Goal: Find specific page/section: Find specific page/section

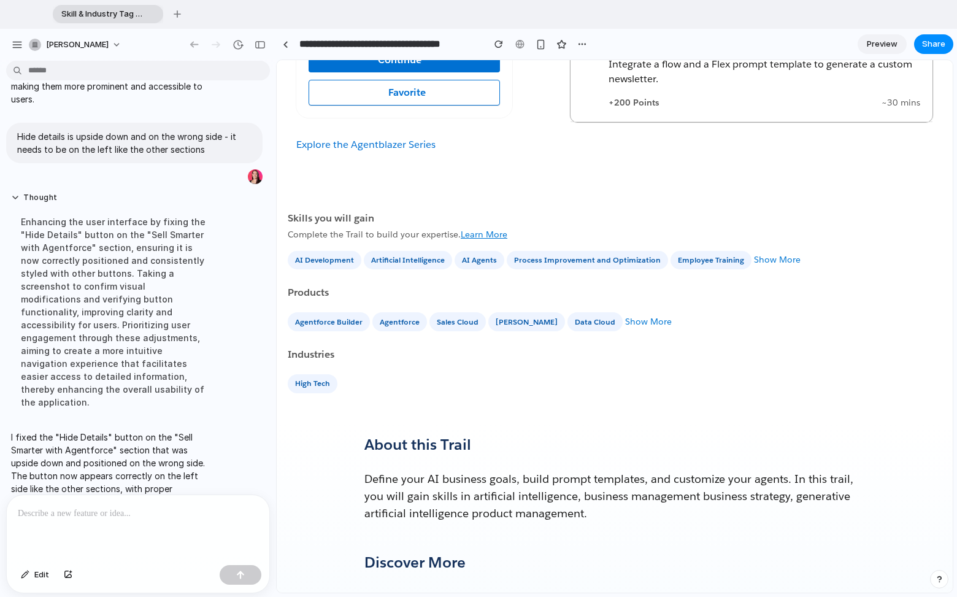
scroll to position [1904, 0]
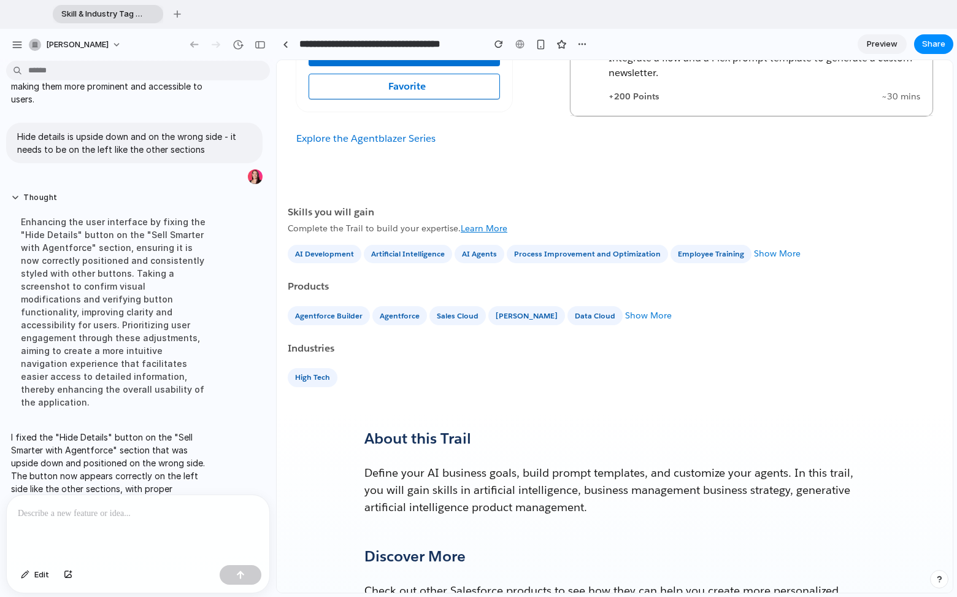
drag, startPoint x: 289, startPoint y: 215, endPoint x: 309, endPoint y: 193, distance: 29.5
click at [309, 193] on div "Skills you will gain Complete the Trail to build your expertise. Learn More AI …" at bounding box center [615, 289] width 676 height 247
click at [104, 516] on p at bounding box center [138, 513] width 240 height 15
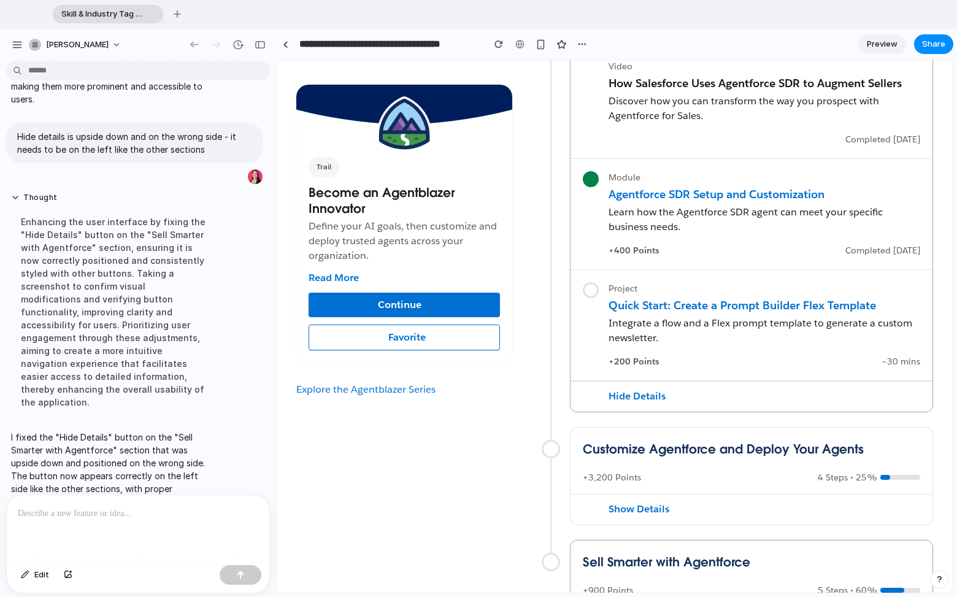
scroll to position [629, 0]
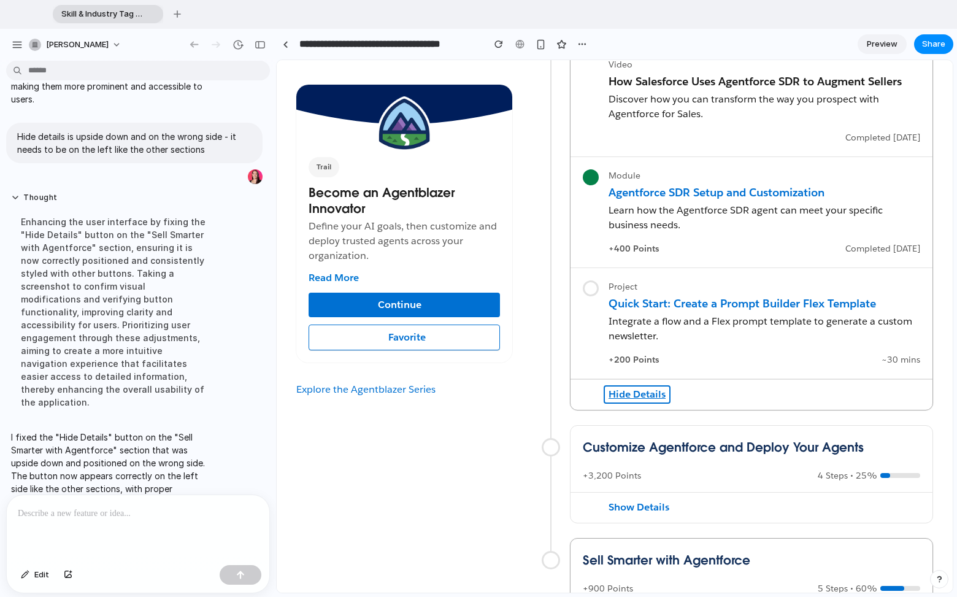
click at [637, 391] on button "Hide Details" at bounding box center [637, 394] width 67 height 18
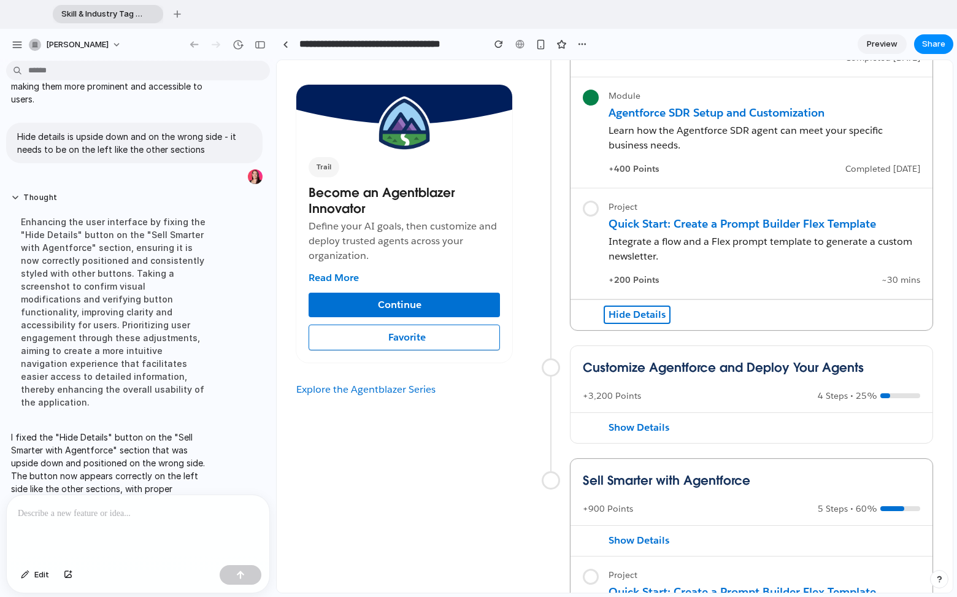
scroll to position [710, 0]
click at [147, 513] on p at bounding box center [138, 513] width 240 height 15
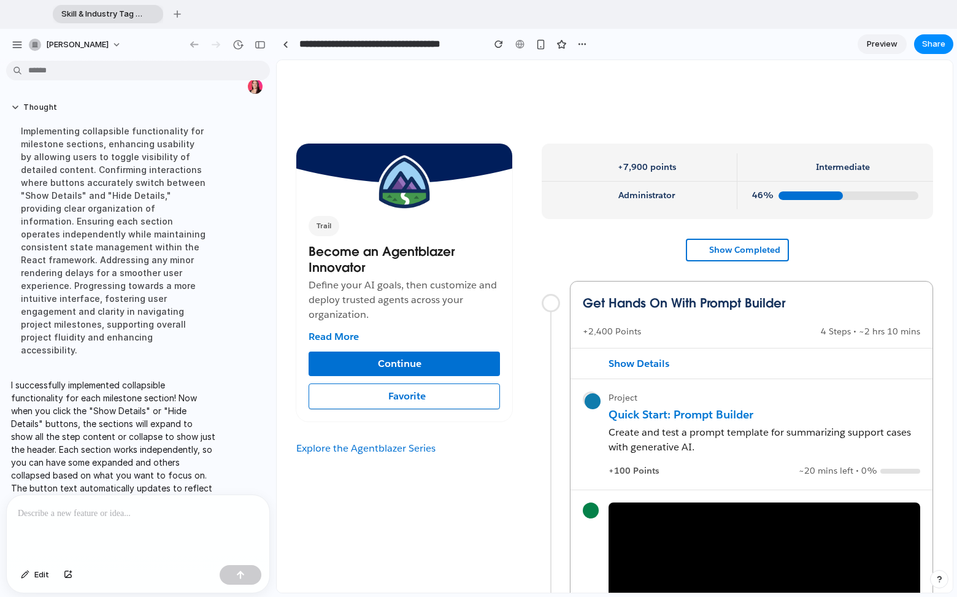
scroll to position [25, 0]
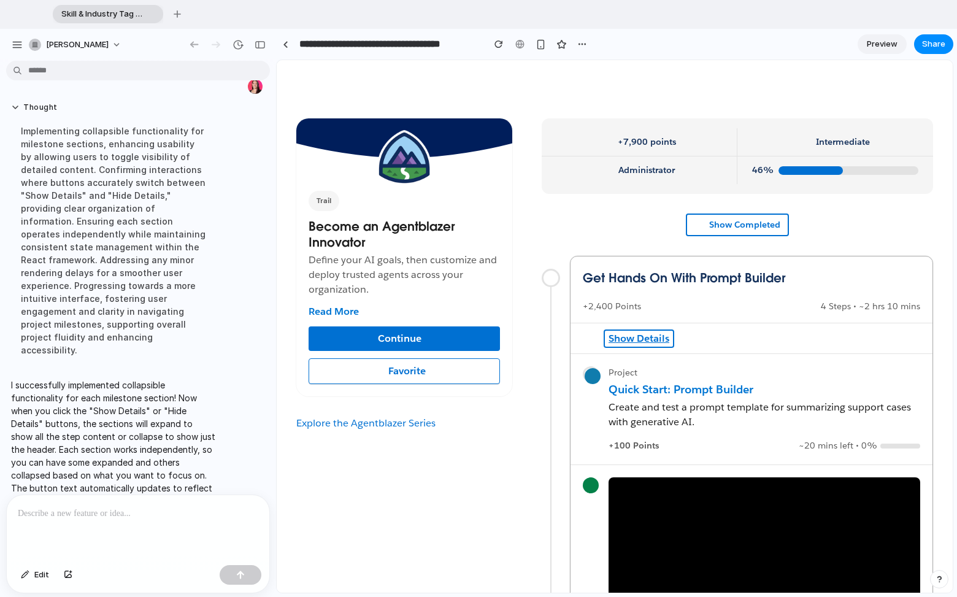
click at [639, 337] on button "Show Details" at bounding box center [639, 338] width 71 height 18
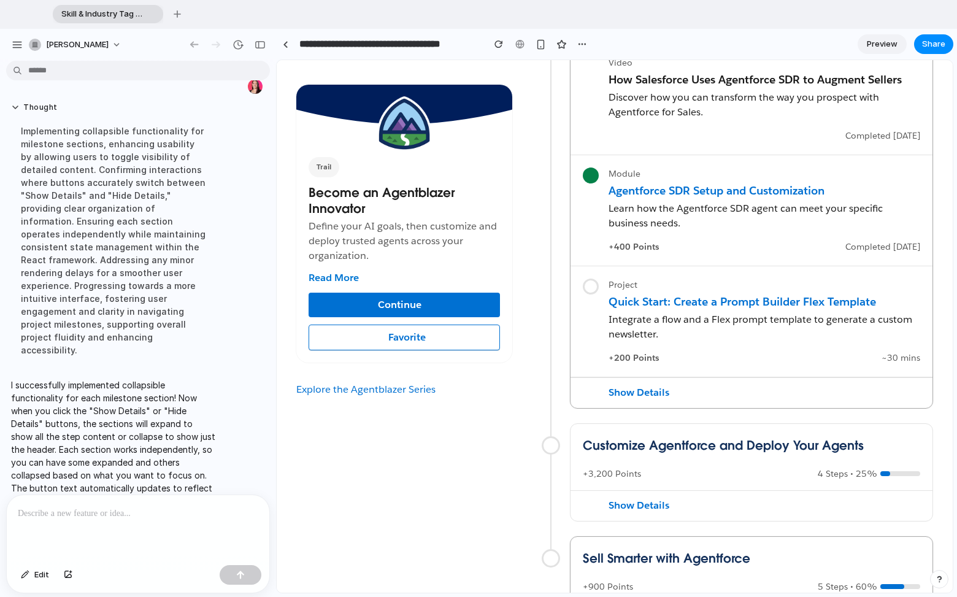
scroll to position [636, 0]
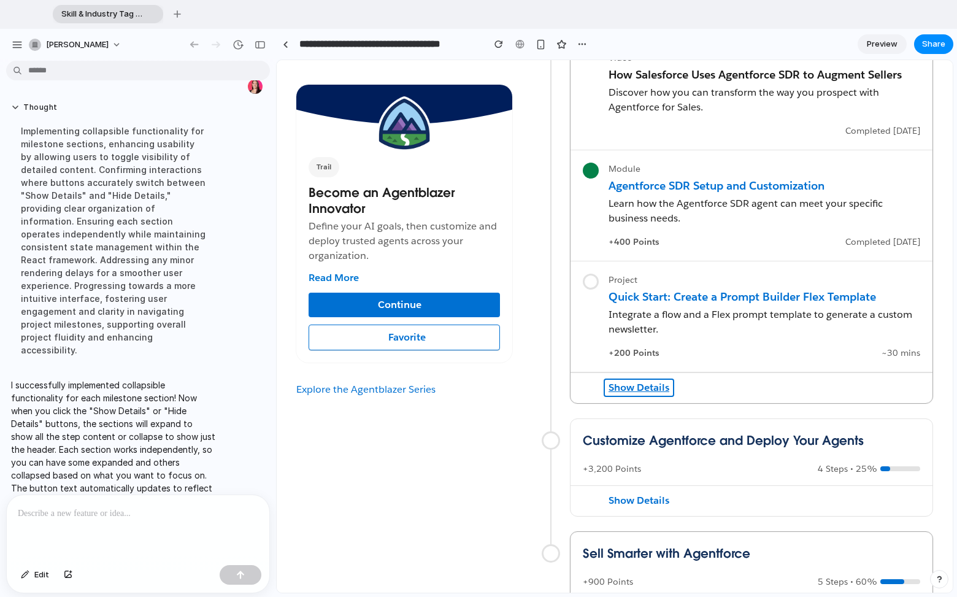
click at [648, 385] on button "Show Details" at bounding box center [639, 387] width 71 height 18
click at [640, 500] on button "Show Details" at bounding box center [639, 500] width 71 height 18
click at [640, 500] on button "Hide Details" at bounding box center [637, 500] width 67 height 18
click at [642, 389] on button "Show Details" at bounding box center [639, 387] width 71 height 18
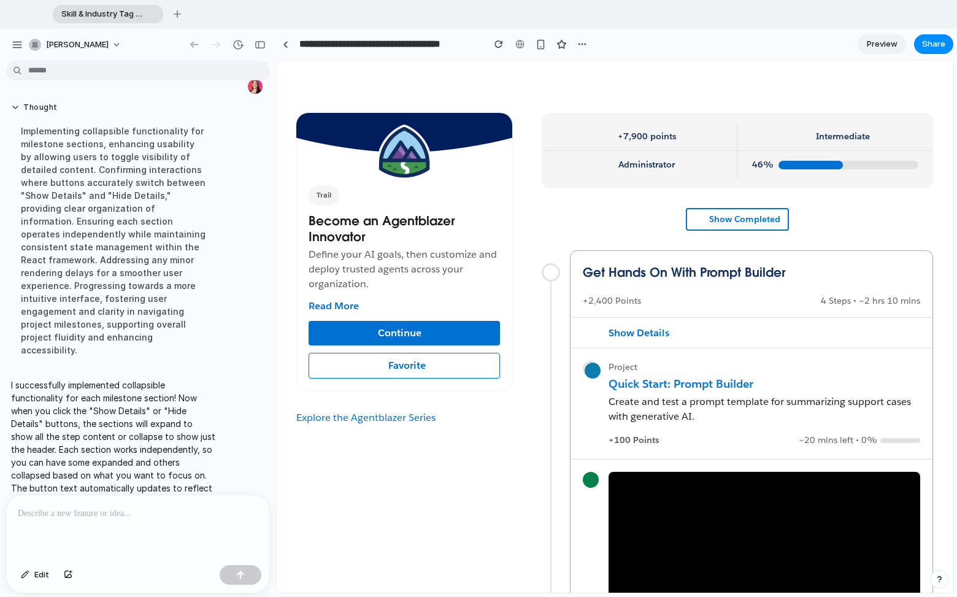
scroll to position [0, 0]
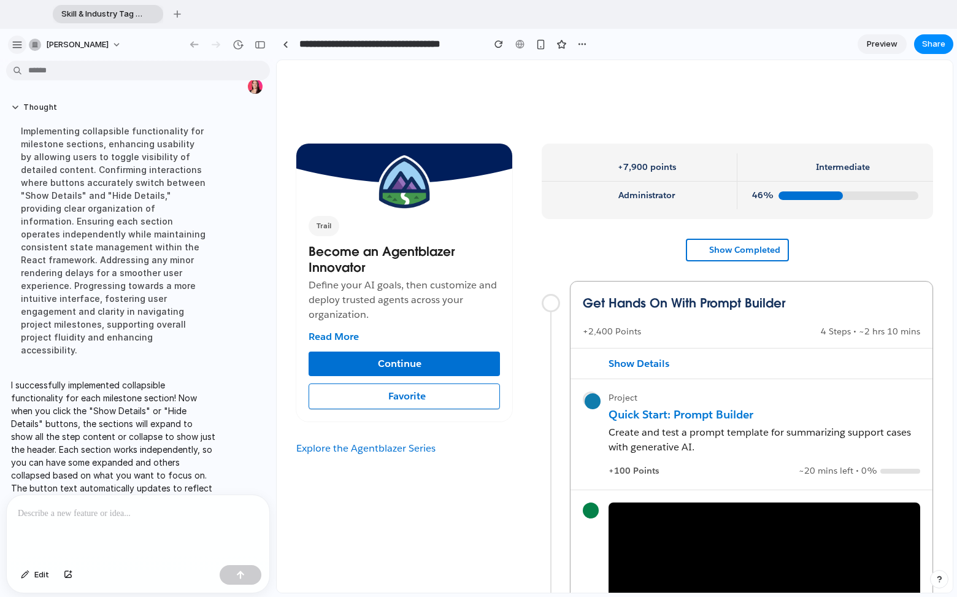
click at [13, 42] on div "button" at bounding box center [17, 44] width 11 height 11
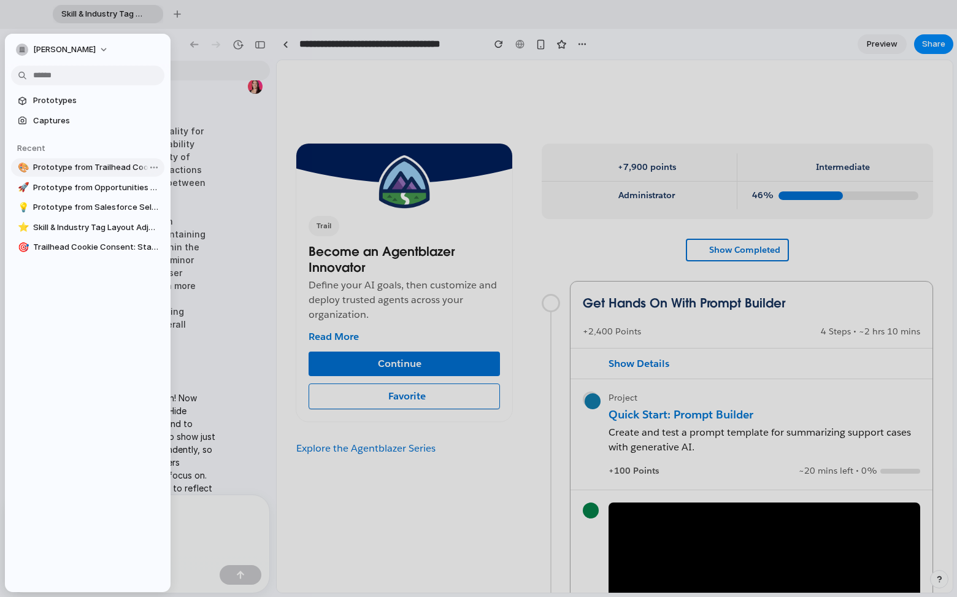
click at [75, 171] on span "Prototype from Trailhead Cookie Consent Manager" at bounding box center [96, 167] width 126 height 12
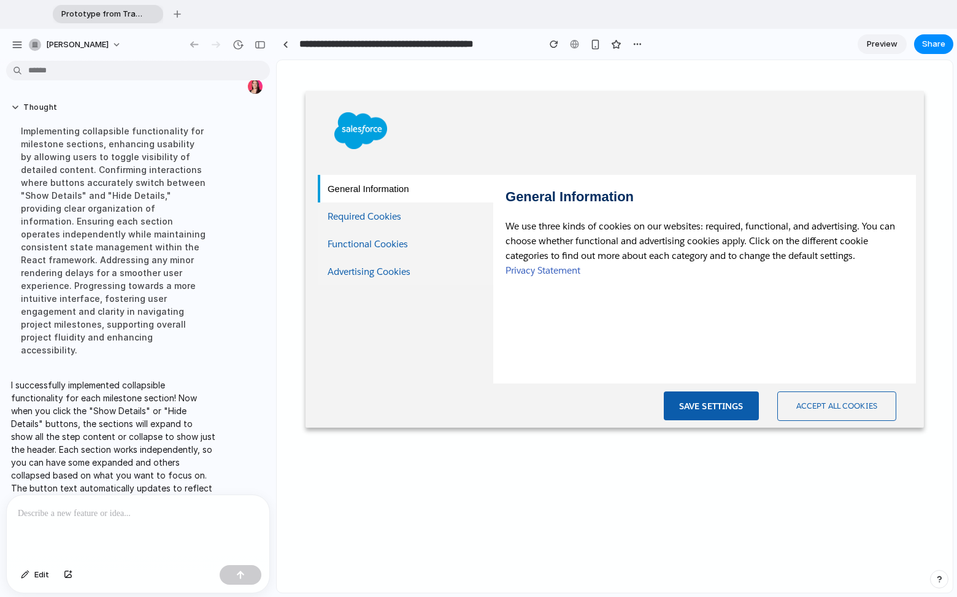
click at [333, 219] on h3 "Required Cookies" at bounding box center [365, 216] width 74 height 13
click at [348, 242] on h3 "Functional Cookies" at bounding box center [368, 243] width 80 height 13
click at [355, 208] on div "Required Cookies" at bounding box center [405, 216] width 175 height 28
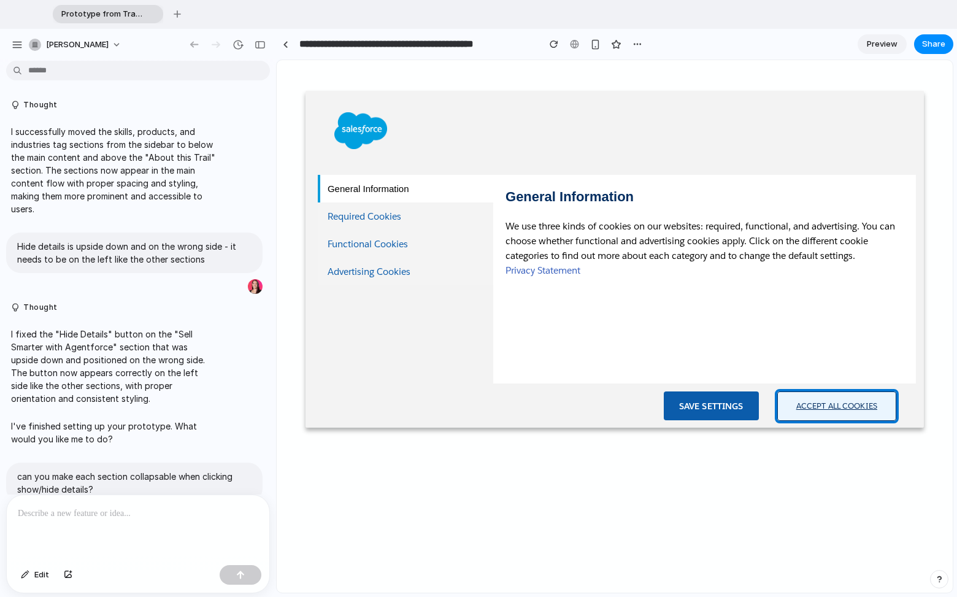
click at [824, 407] on button "Accept All Cookies" at bounding box center [836, 405] width 119 height 29
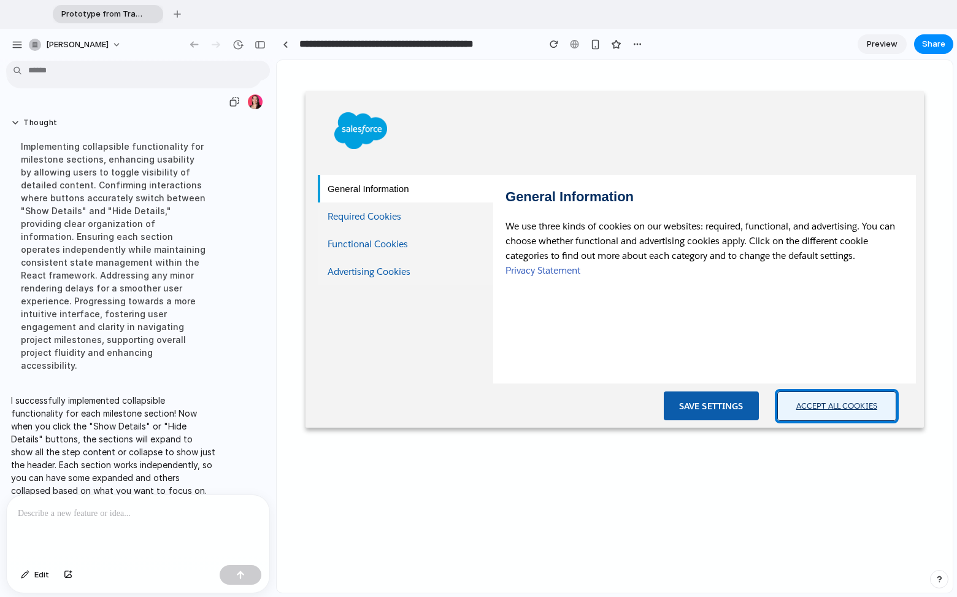
scroll to position [430, 0]
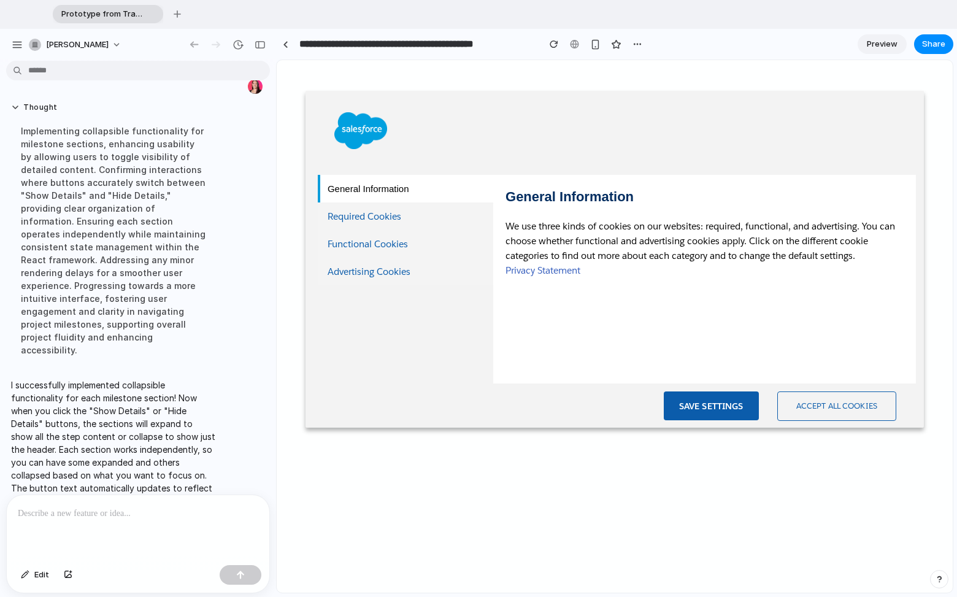
click at [562, 47] on div at bounding box center [554, 44] width 18 height 18
click at [557, 46] on div "button" at bounding box center [554, 44] width 9 height 9
click at [711, 408] on button "Save Settings" at bounding box center [711, 405] width 95 height 29
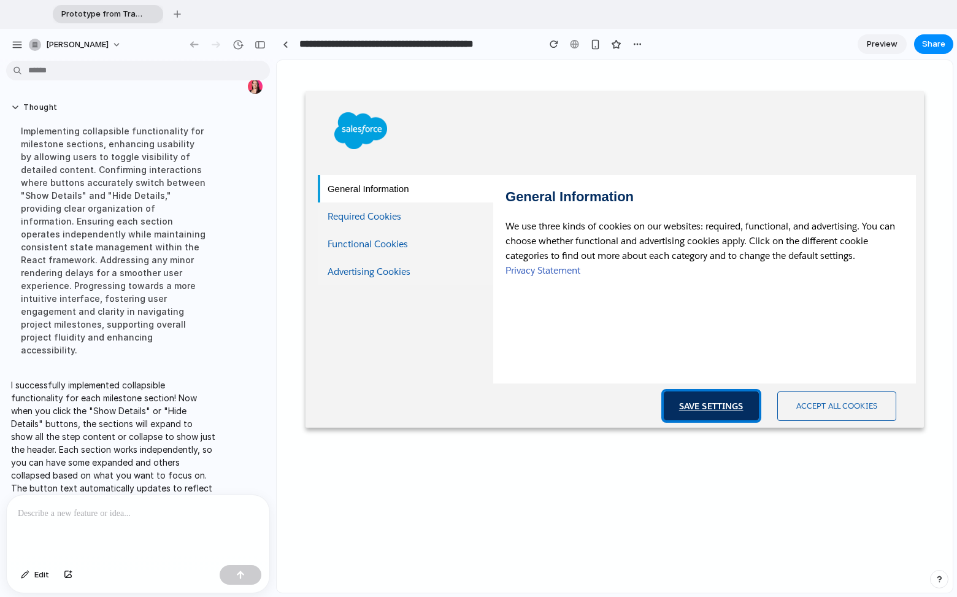
click at [711, 408] on button "Save Settings" at bounding box center [711, 405] width 95 height 29
click at [240, 47] on div "button" at bounding box center [237, 44] width 11 height 11
click at [208, 76] on span "Version 1" at bounding box center [158, 77] width 134 height 13
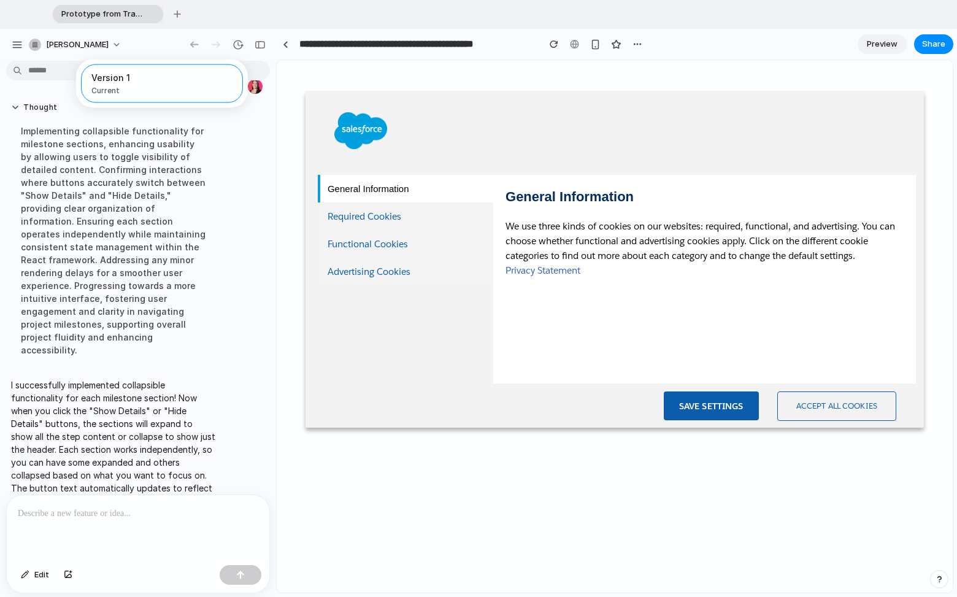
click at [20, 47] on div "Version 1 Current" at bounding box center [478, 298] width 957 height 597
click at [20, 47] on div "button" at bounding box center [17, 44] width 11 height 11
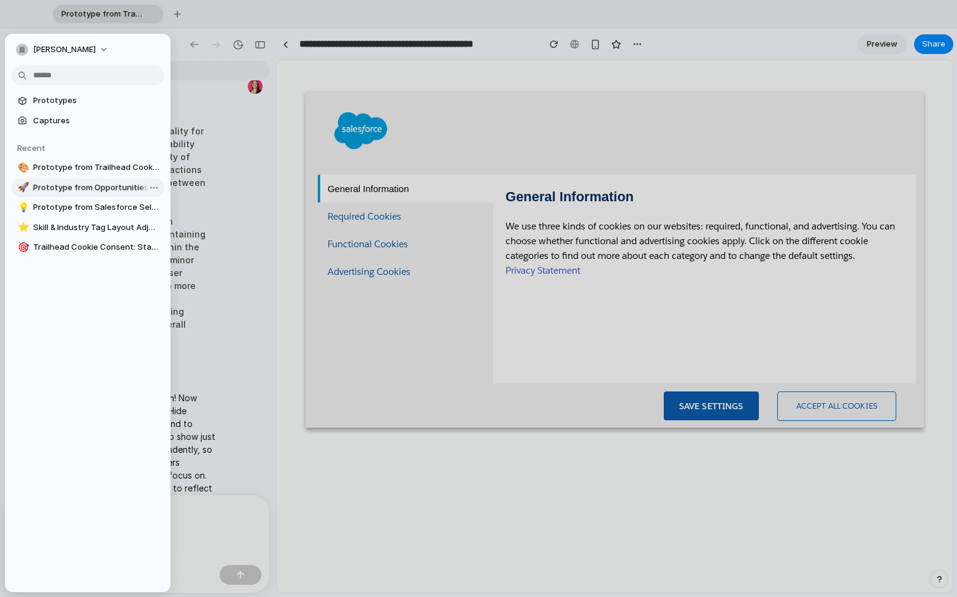
click at [74, 183] on span "Prototype from Opportunities List" at bounding box center [96, 188] width 126 height 12
type input "**********"
